Goal: Task Accomplishment & Management: Manage account settings

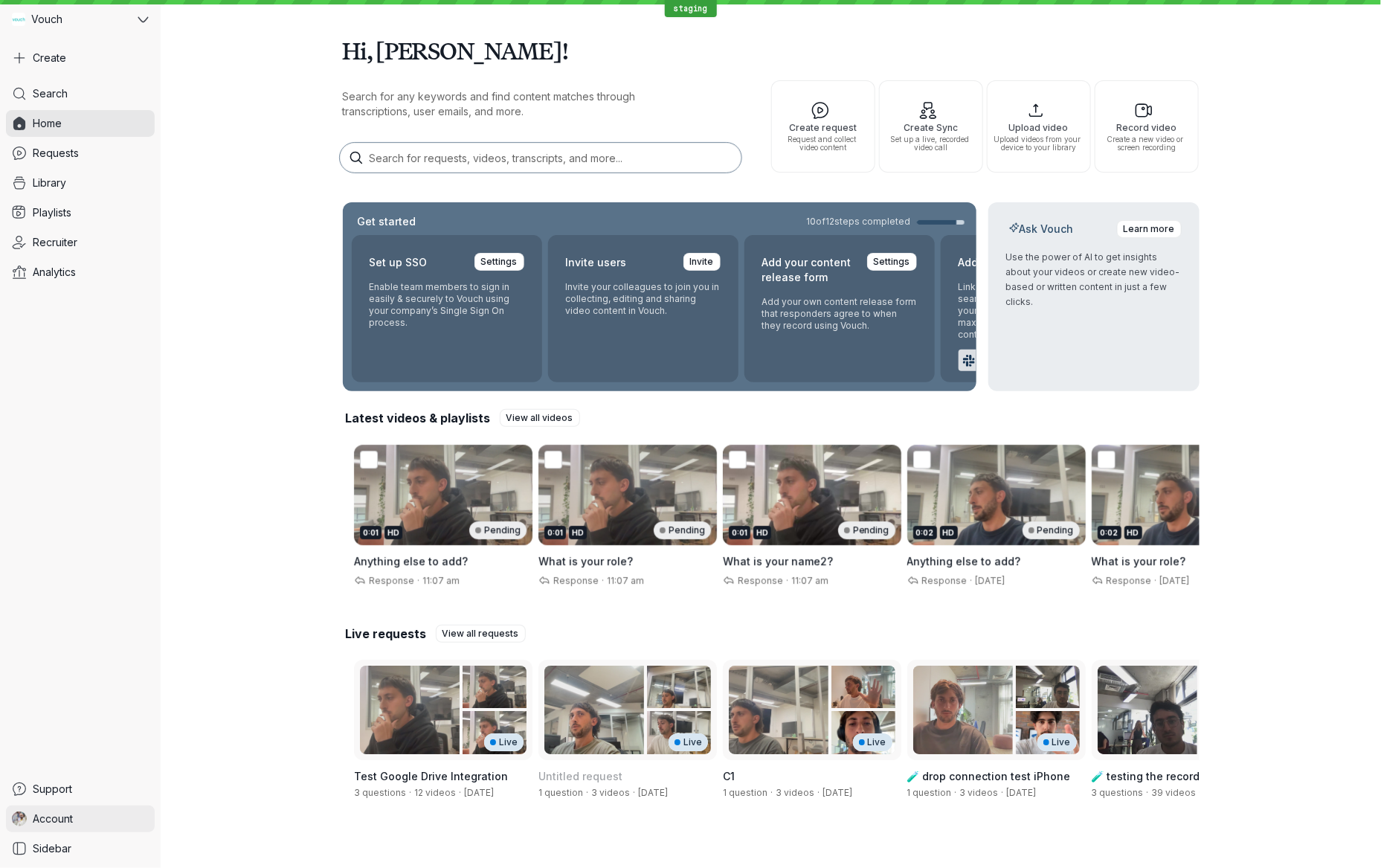
click at [86, 812] on link "Account" at bounding box center [81, 818] width 149 height 27
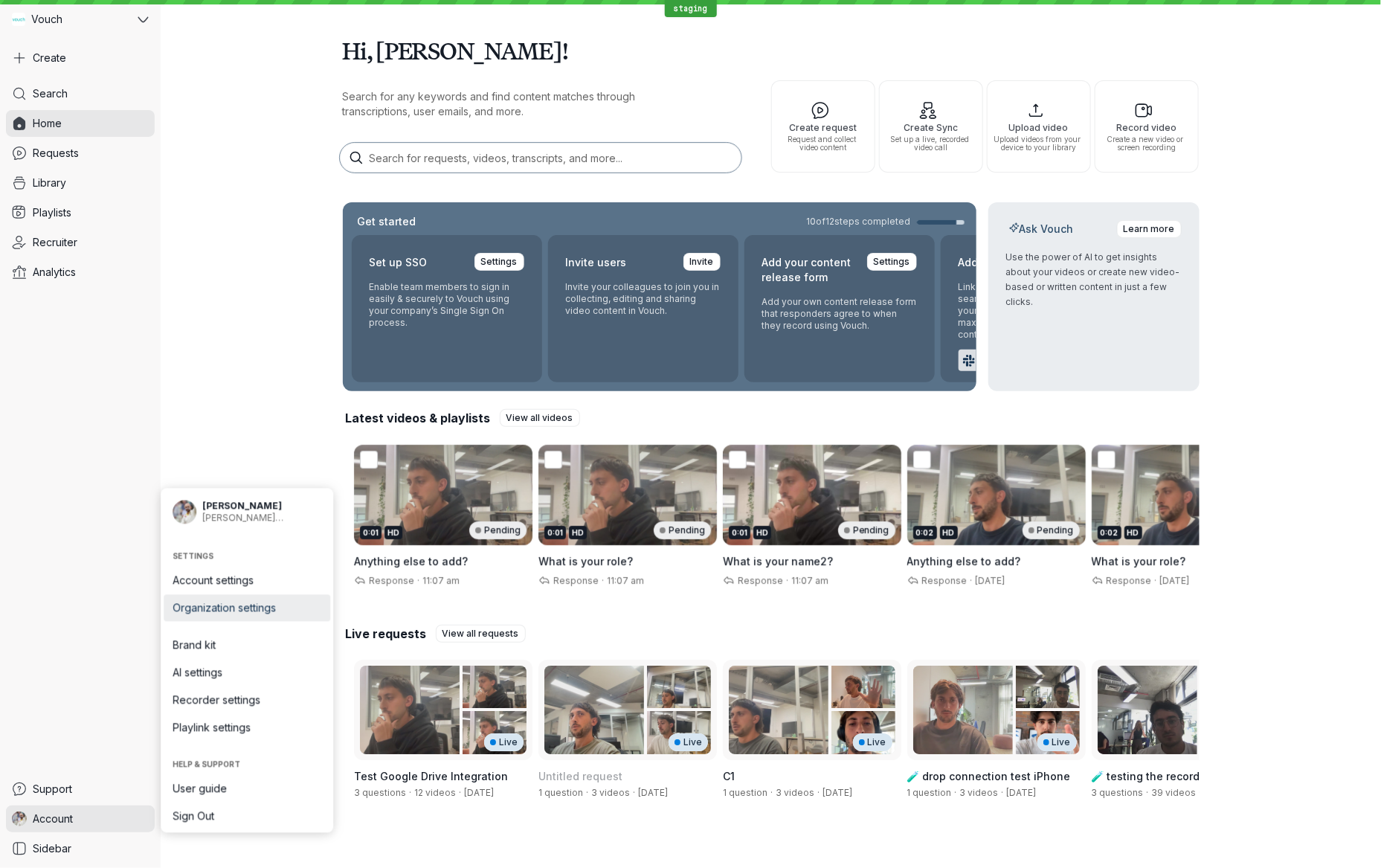
click at [269, 615] on span "Organization settings" at bounding box center [247, 608] width 149 height 15
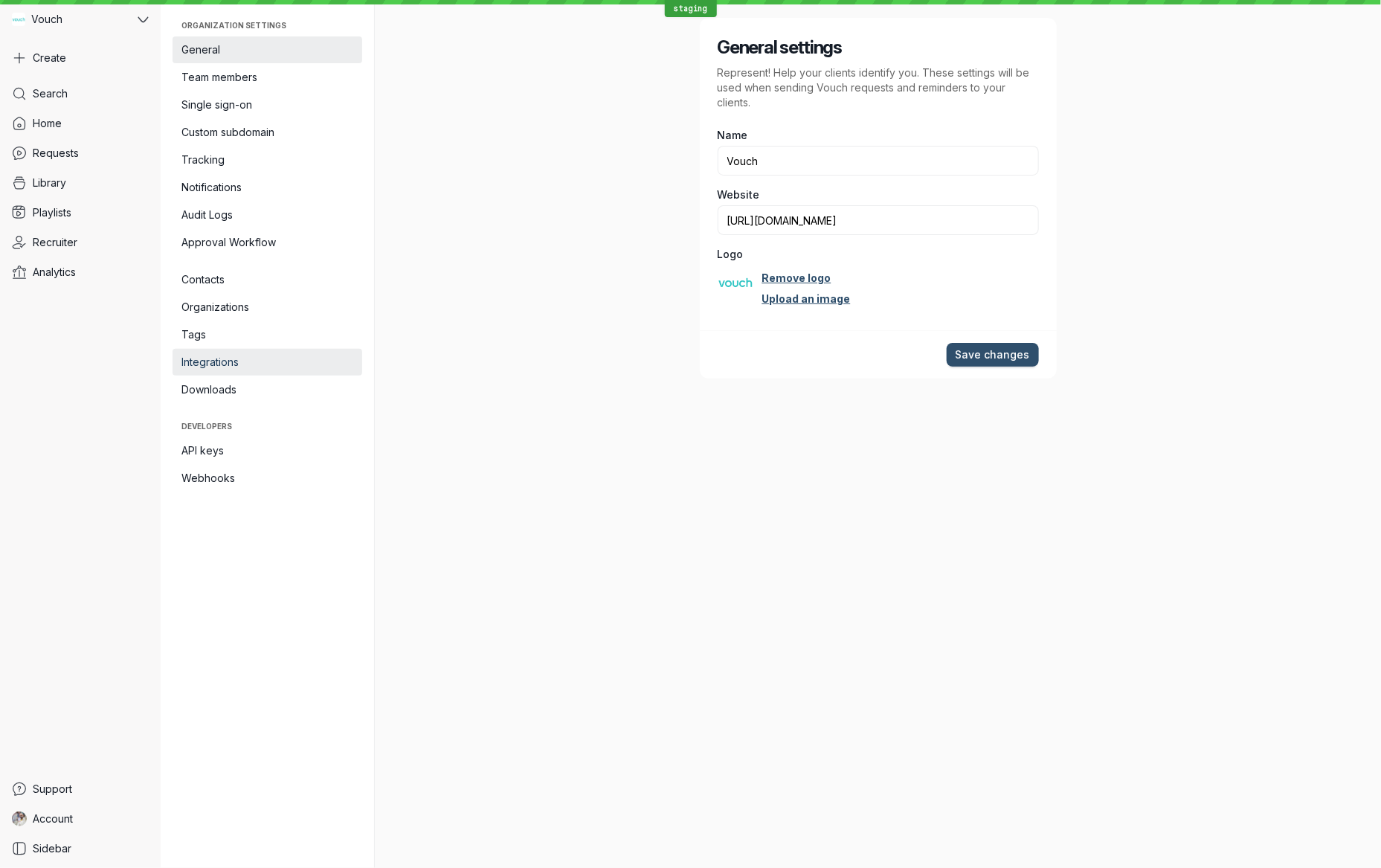
click at [248, 358] on span "Integrations" at bounding box center [268, 361] width 172 height 15
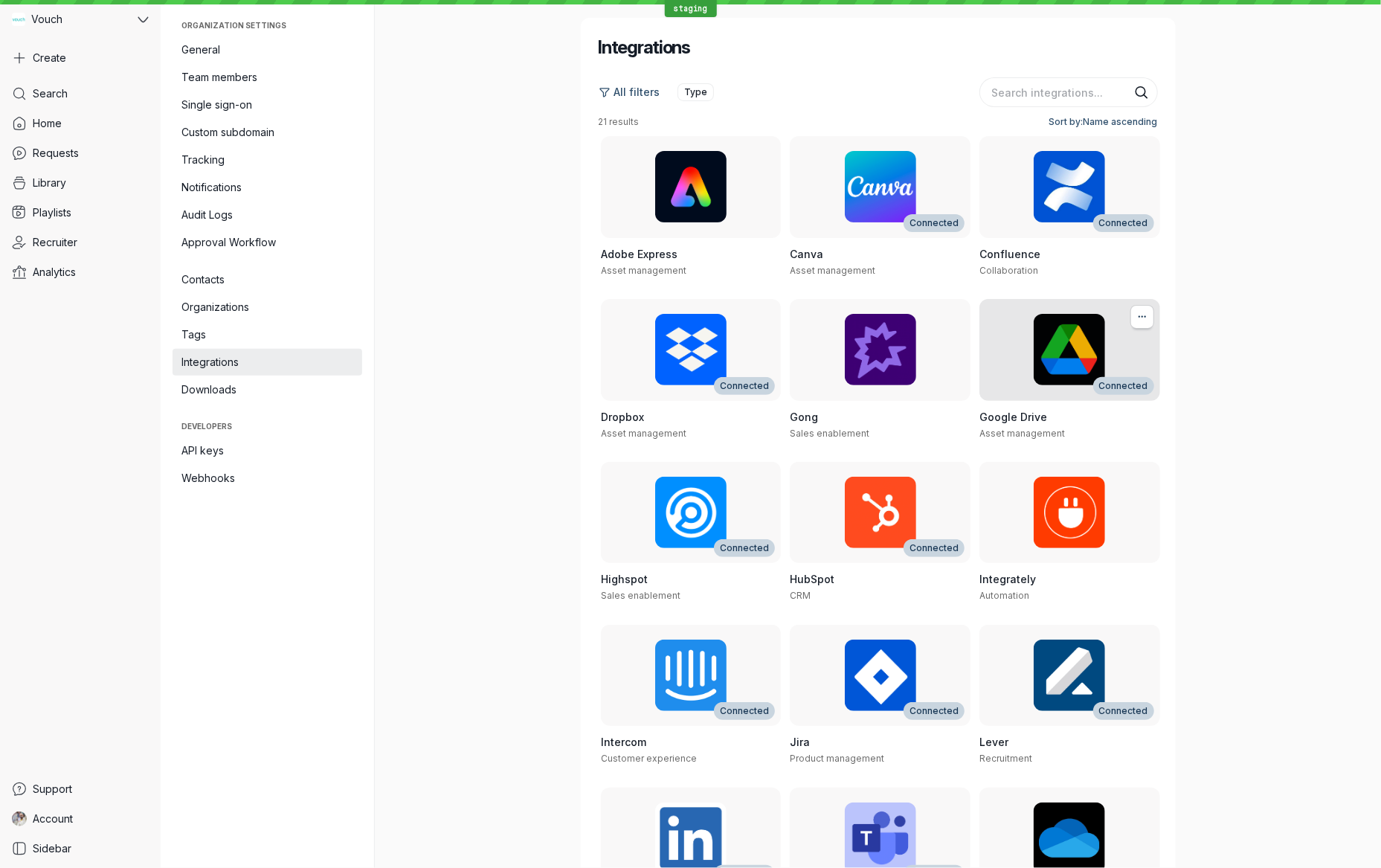
scroll to position [414, 0]
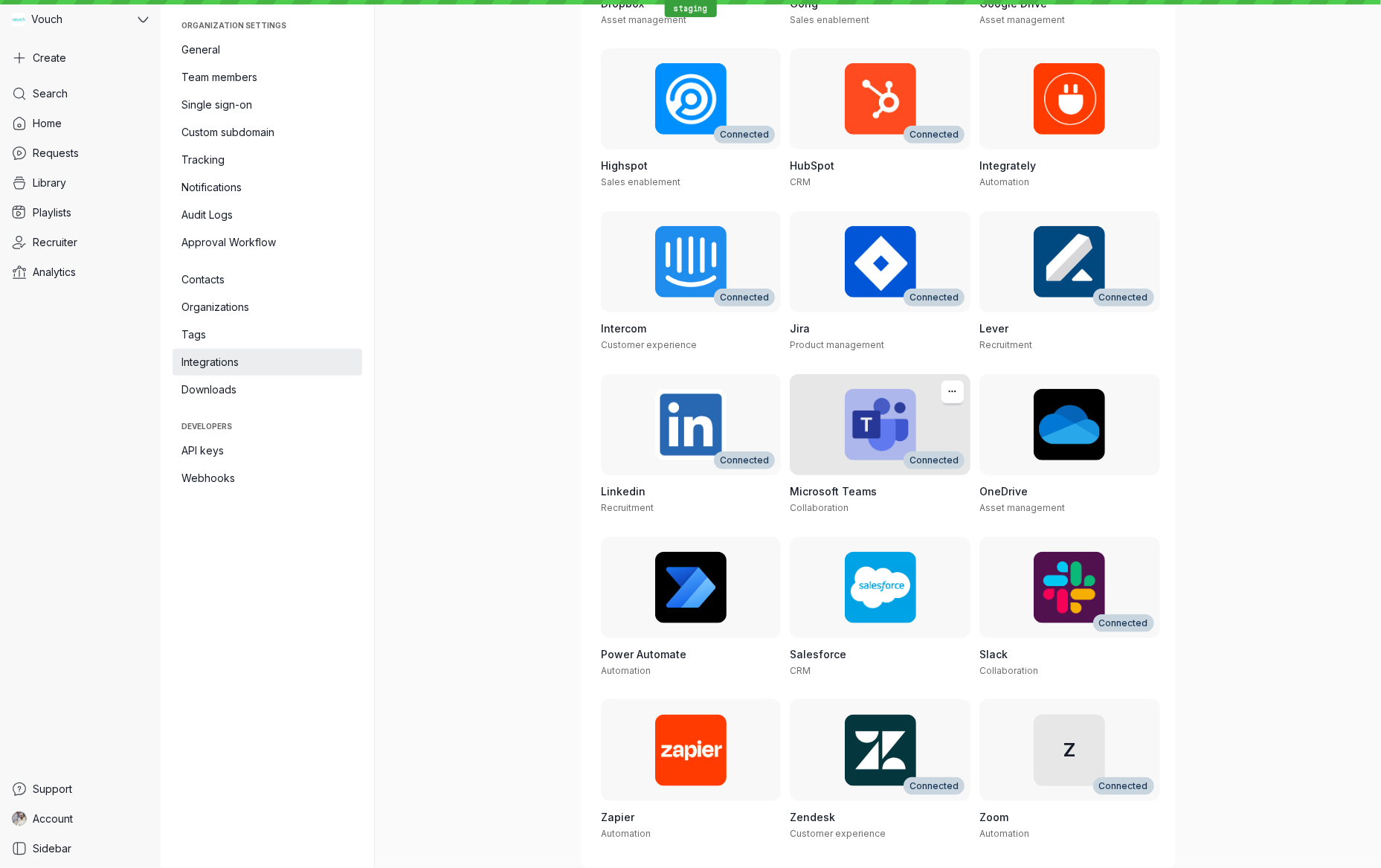
click at [881, 497] on h3 "Microsoft Teams" at bounding box center [881, 492] width 181 height 15
